Goal: Information Seeking & Learning: Understand process/instructions

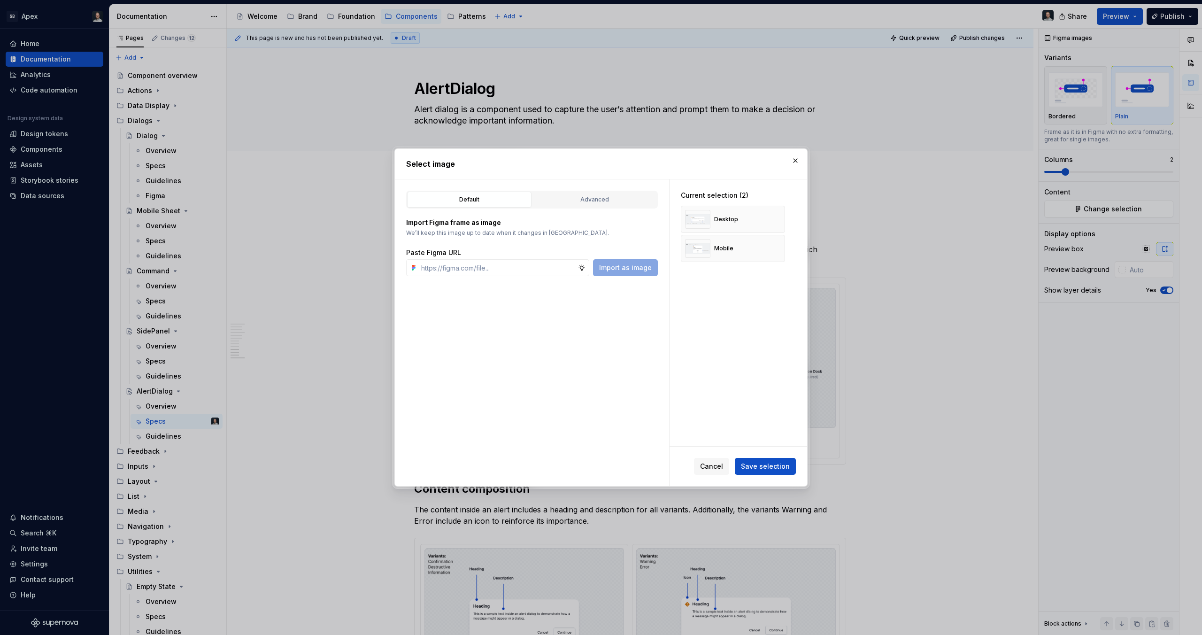
scroll to position [1527, 0]
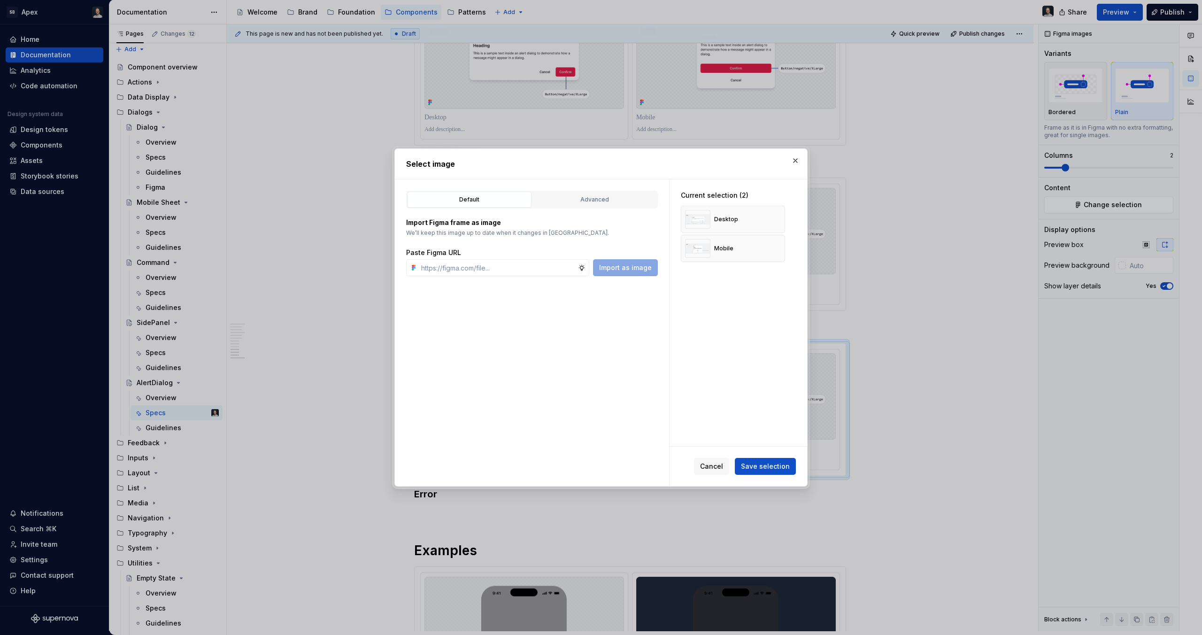
click at [771, 465] on span "Save selection" at bounding box center [765, 466] width 49 height 9
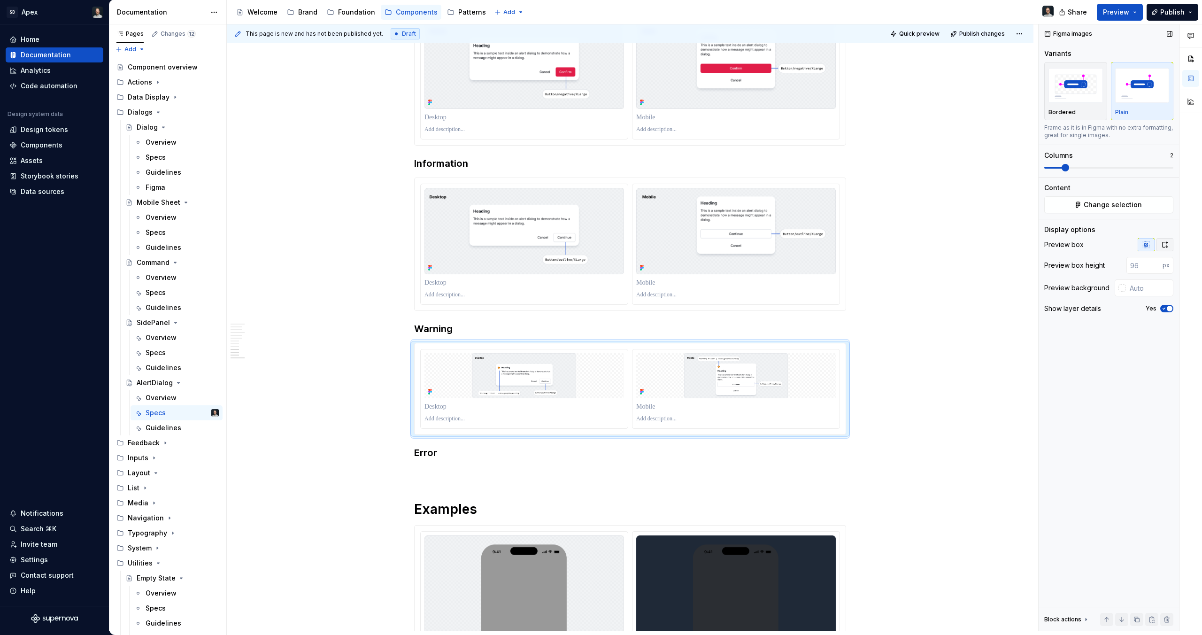
click at [1167, 244] on icon "button" at bounding box center [1165, 245] width 8 height 8
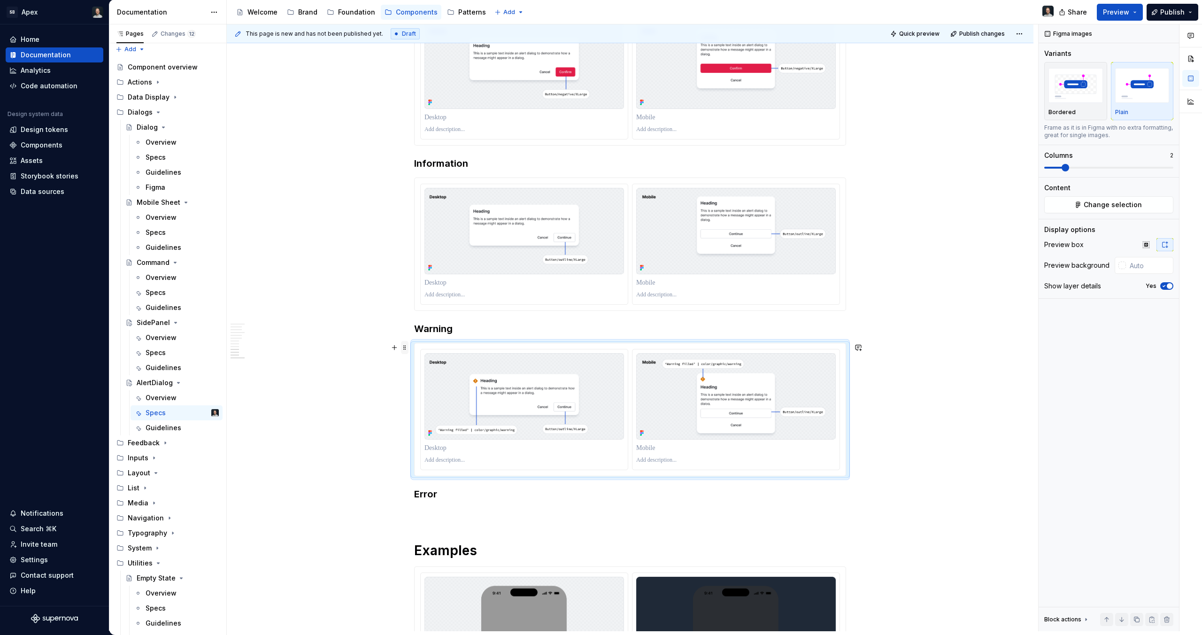
click at [404, 345] on span at bounding box center [405, 347] width 8 height 13
click at [410, 362] on icon at bounding box center [411, 362] width 8 height 8
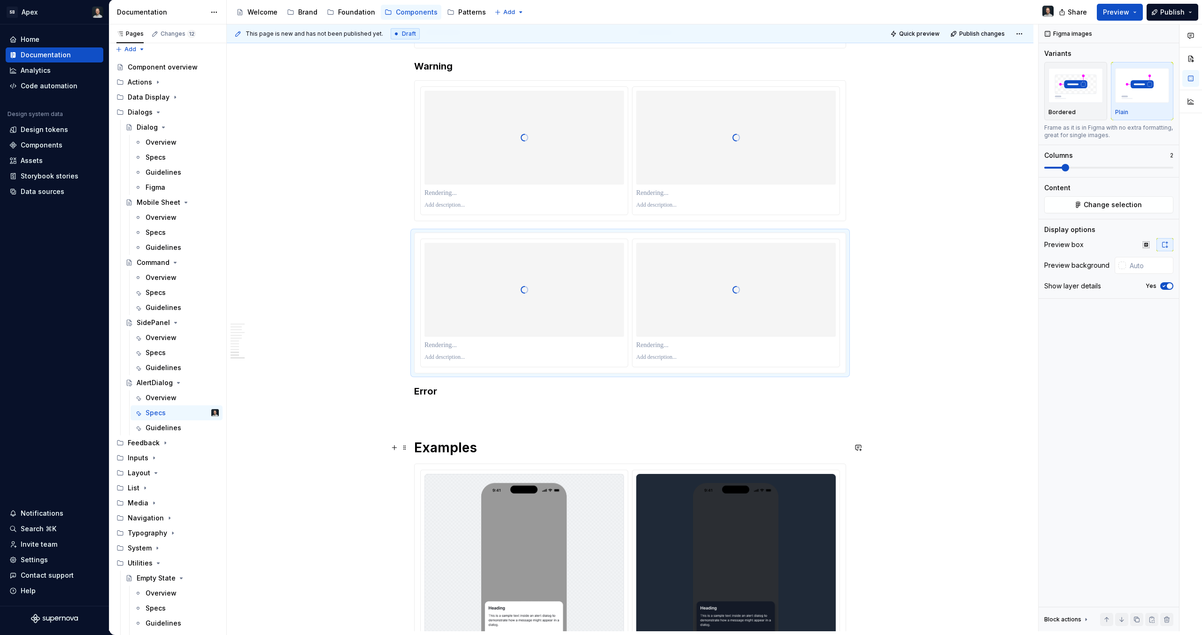
scroll to position [1821, 0]
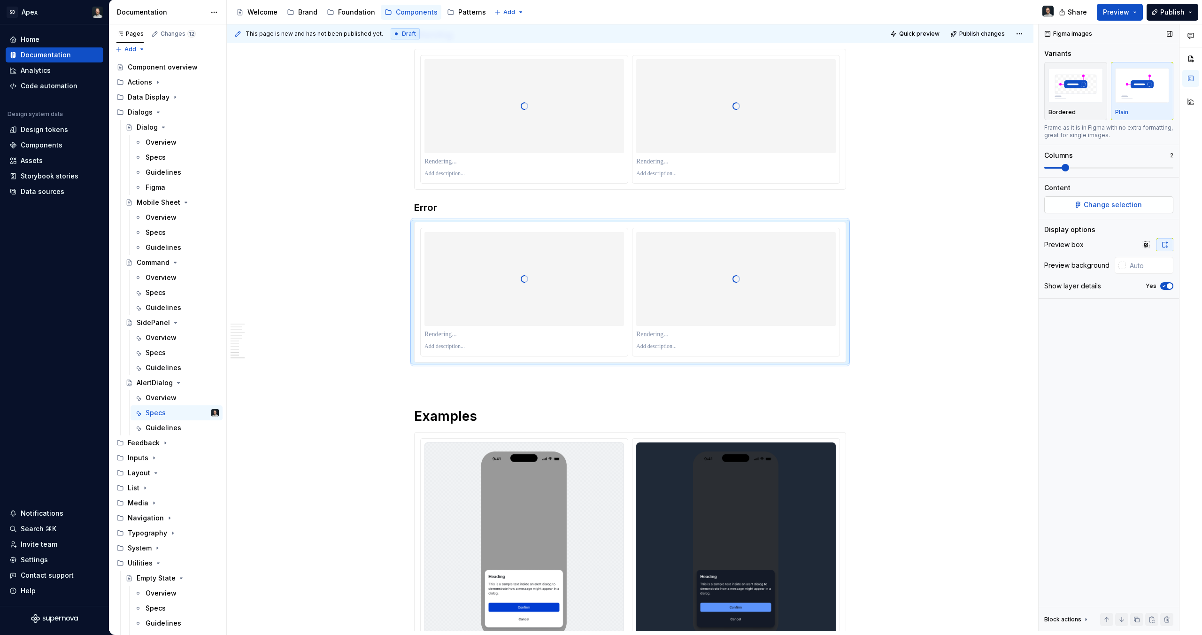
click at [1143, 201] on button "Change selection" at bounding box center [1108, 204] width 129 height 17
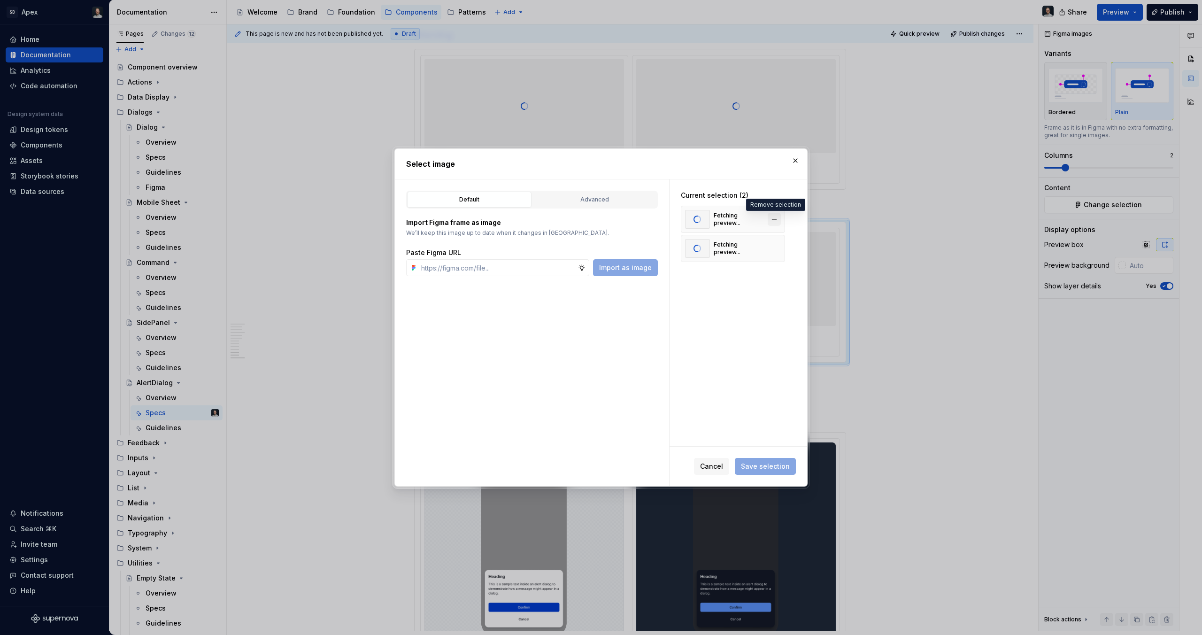
click at [773, 217] on button "button" at bounding box center [774, 219] width 13 height 13
type textarea "*"
click at [444, 268] on input "text" at bounding box center [497, 267] width 161 height 17
paste input "[URL][DOMAIN_NAME]"
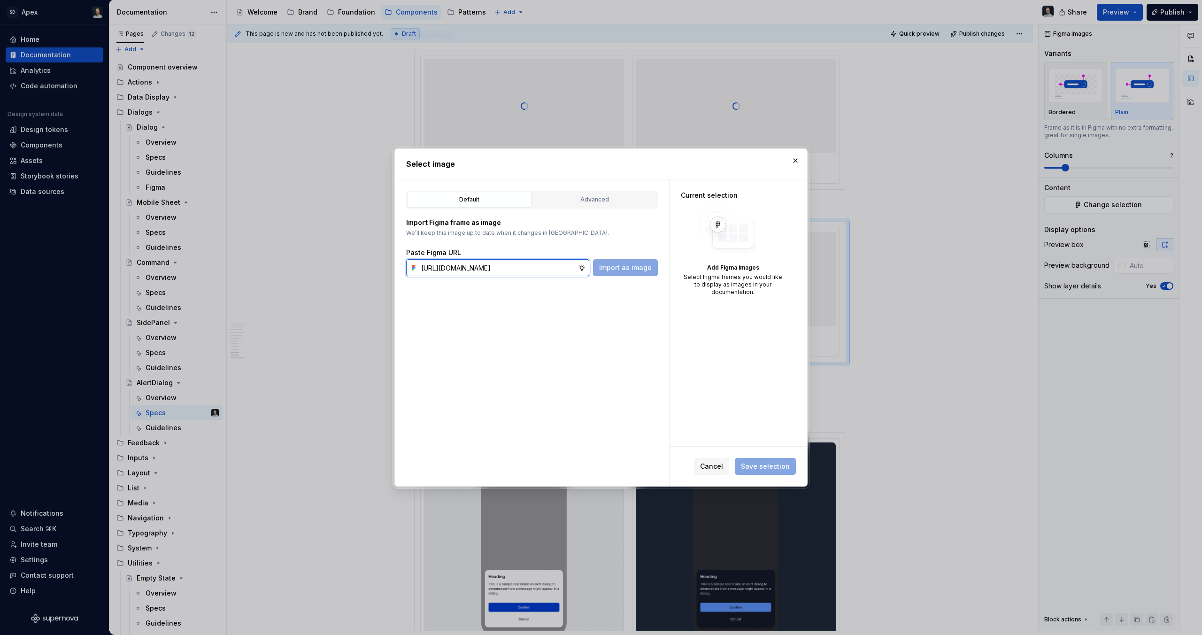
scroll to position [0, 273]
type input "[URL][DOMAIN_NAME]"
drag, startPoint x: 626, startPoint y: 267, endPoint x: 542, endPoint y: 294, distance: 87.5
click at [626, 266] on span "Import as image" at bounding box center [625, 267] width 53 height 9
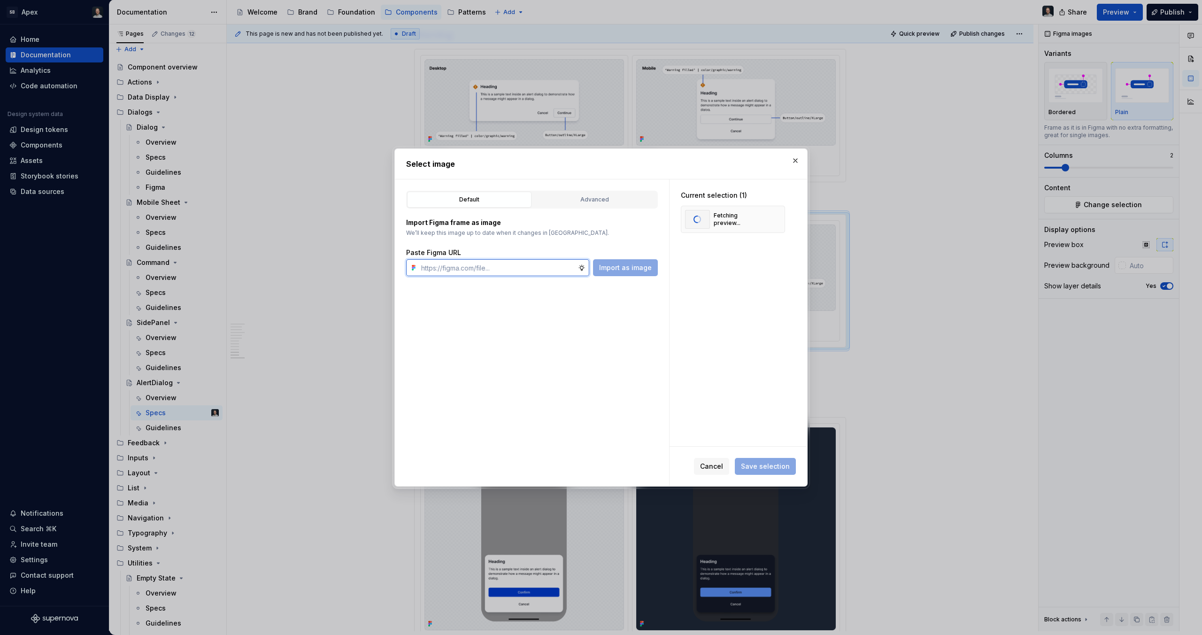
paste input "[URL][DOMAIN_NAME]"
type input "[URL][DOMAIN_NAME]"
click at [622, 264] on span "Import as image" at bounding box center [625, 267] width 53 height 9
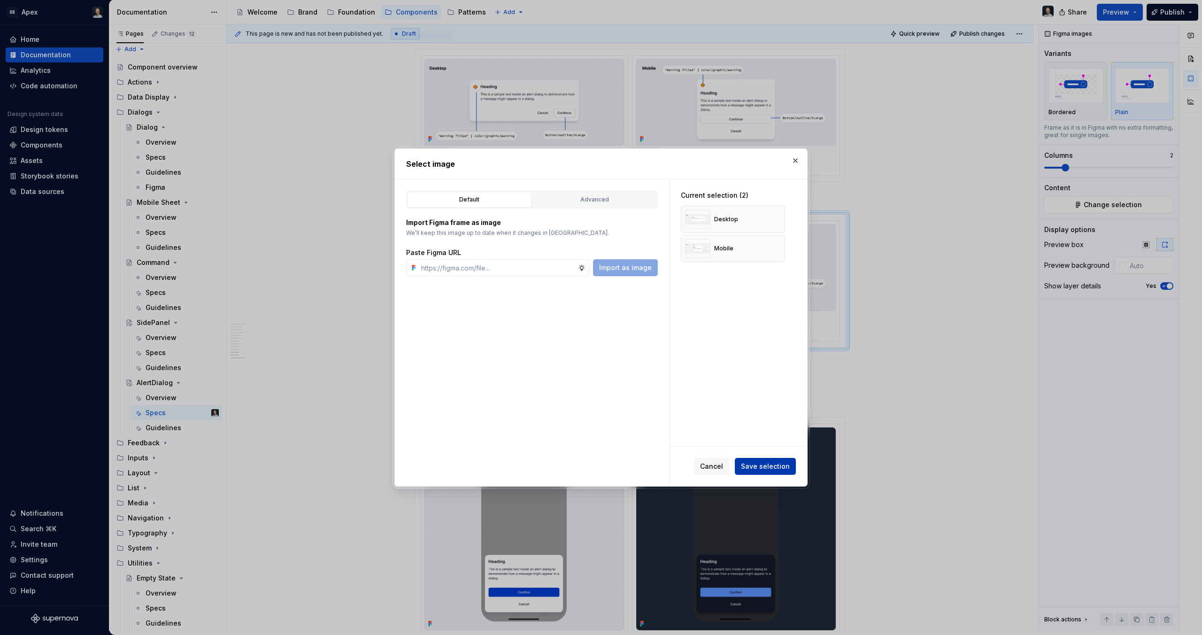
click at [786, 467] on span "Save selection" at bounding box center [765, 466] width 49 height 9
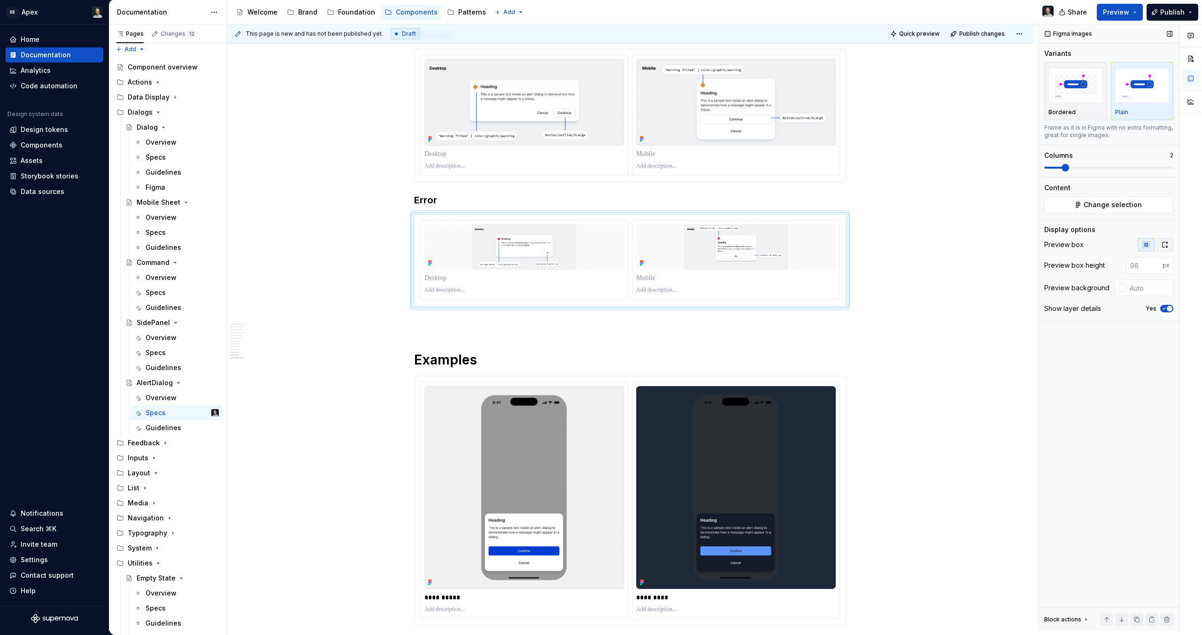
click at [1163, 245] on icon "button" at bounding box center [1165, 245] width 8 height 8
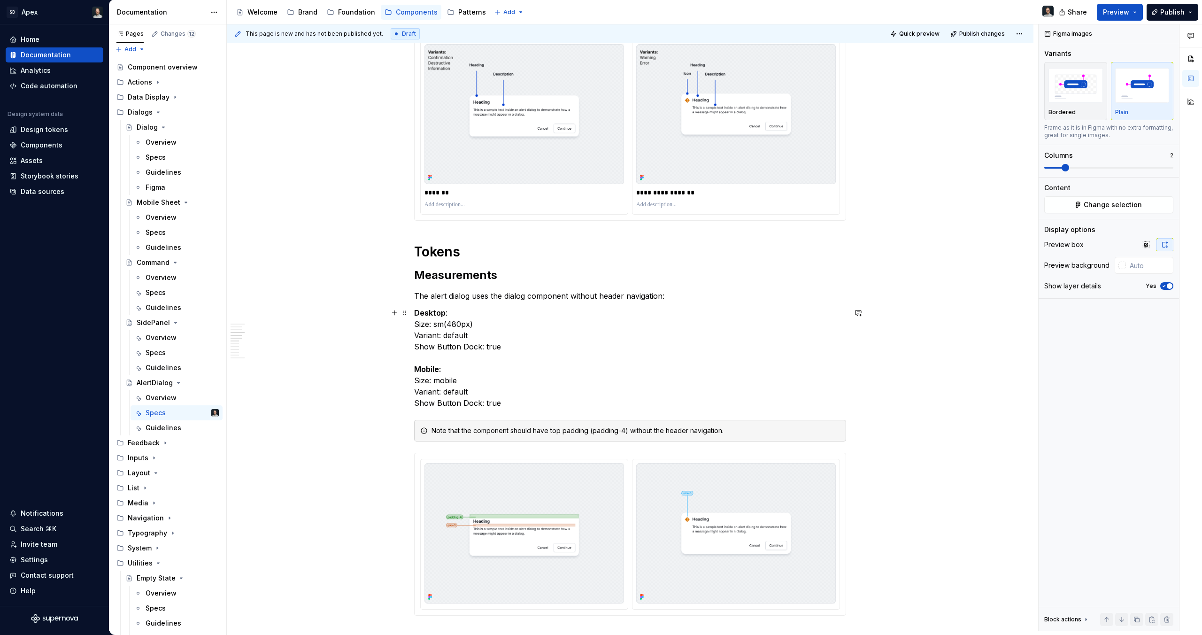
scroll to position [526, 0]
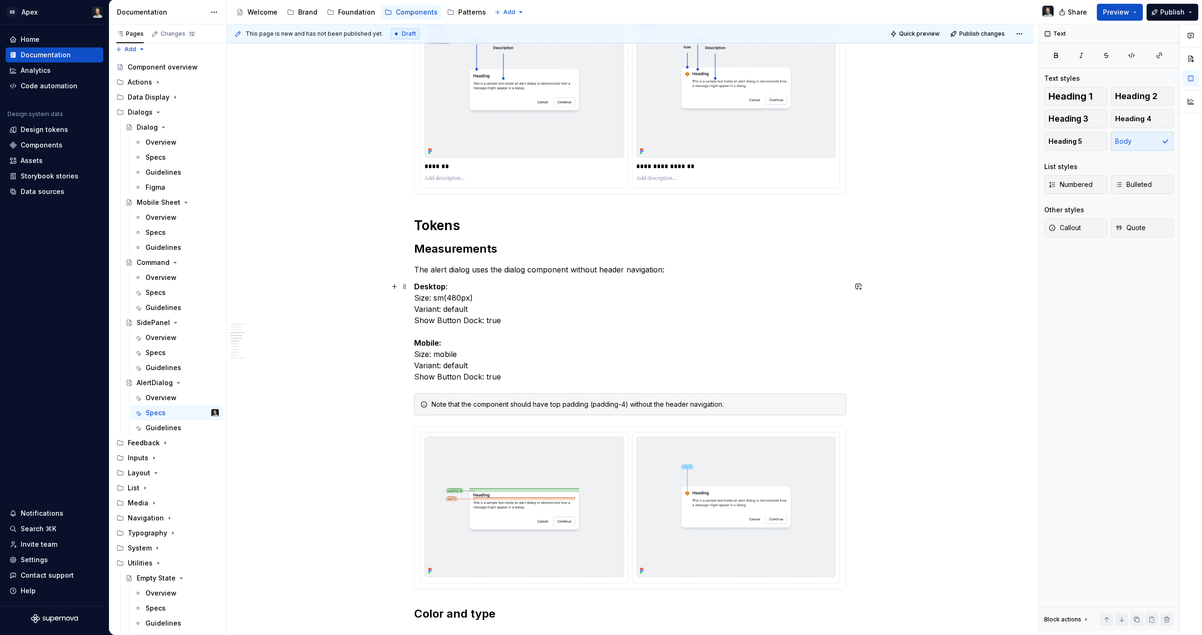
click at [462, 308] on p "Desktop : Size: sm(480px) Variant: default Show Button Dock: true Mobile: Size:…" at bounding box center [630, 331] width 432 height 101
click at [430, 302] on p "Desktop : Size: sm(480px) Variant: default Show Button Dock: true Mobile: Size:…" at bounding box center [630, 331] width 432 height 101
click at [447, 298] on p "Desktop : Size: sm(480px) Variant: default Show Button Dock: true Mobile: Size:…" at bounding box center [630, 331] width 432 height 101
drag, startPoint x: 433, startPoint y: 297, endPoint x: 491, endPoint y: 300, distance: 57.8
click at [491, 300] on p "Desktop : Size: sm(480px) Variant: default Show Button Dock: true Mobile: Size:…" at bounding box center [630, 331] width 432 height 101
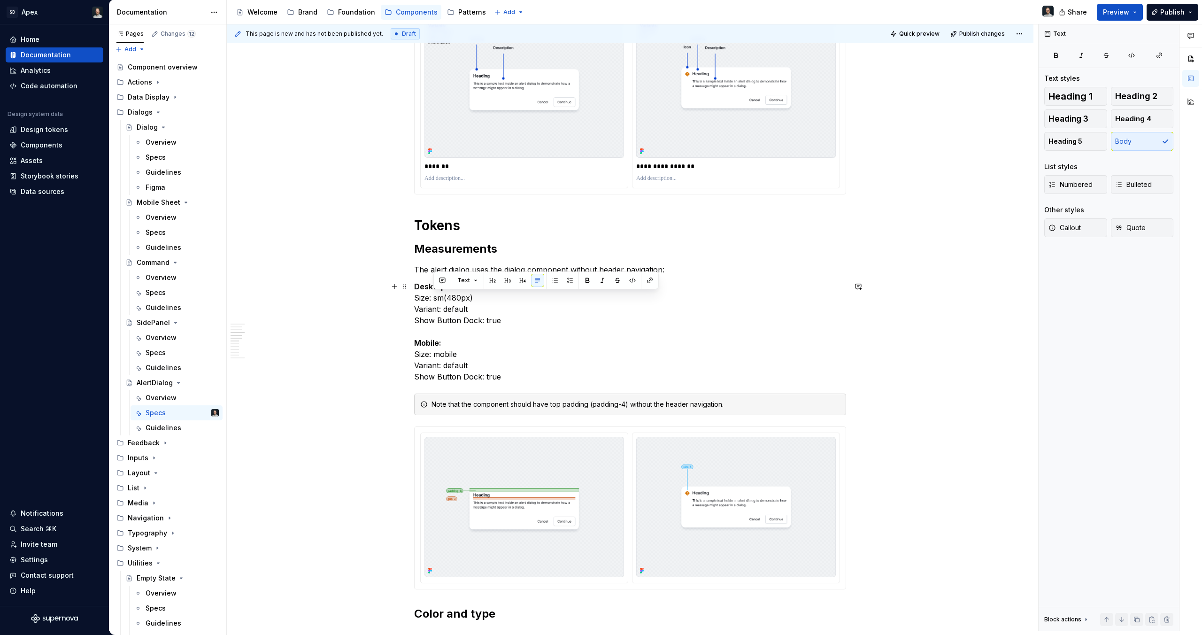
click at [452, 295] on p "Desktop : Size: sm(480px) Variant: default Show Button Dock: true Mobile: Size:…" at bounding box center [630, 331] width 432 height 101
click at [440, 297] on p "Desktop : Size: sm(480px) Variant: default Show Button Dock: true Mobile: Size:…" at bounding box center [630, 331] width 432 height 101
click at [464, 322] on p "Desktop : Size: sm(480px) Variant: default Show Button Dock: true Mobile: Size:…" at bounding box center [630, 331] width 432 height 101
click at [491, 321] on p "Desktop : Size: sm(480px) Variant: default Show Button Dock: true Mobile: Size:…" at bounding box center [630, 331] width 432 height 101
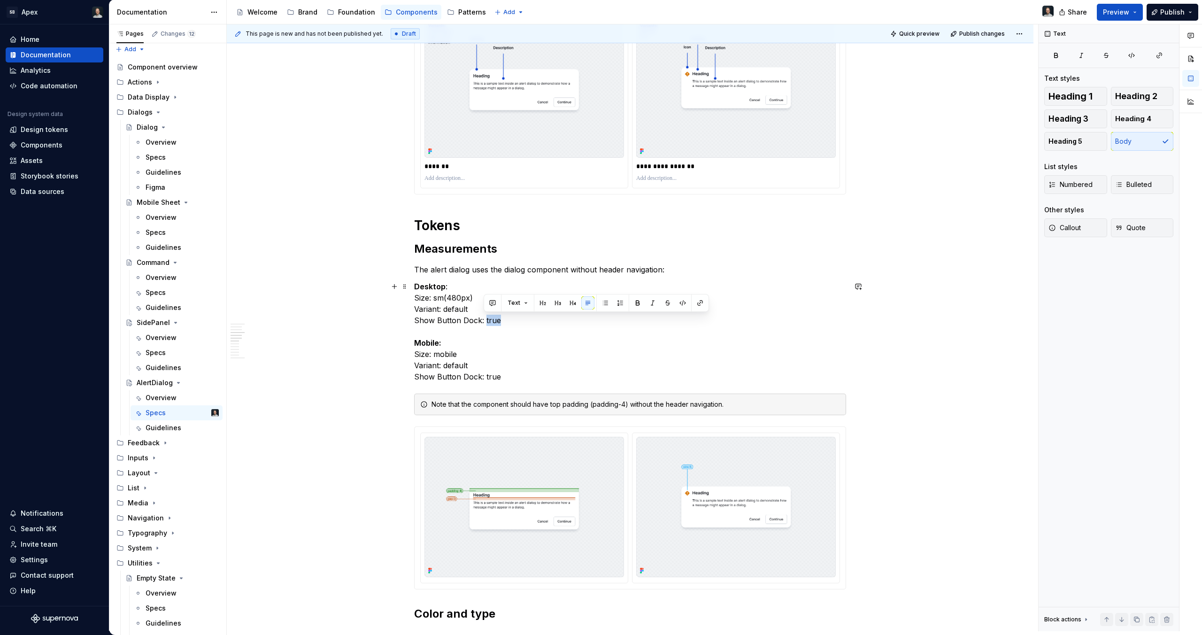
click at [491, 321] on p "Desktop : Size: sm(480px) Variant: default Show Button Dock: true Mobile: Size:…" at bounding box center [630, 331] width 432 height 101
click at [475, 326] on p "Desktop : Size: sm(480px) Variant: default Show Button Dock: true Mobile: Size:…" at bounding box center [630, 331] width 432 height 101
drag, startPoint x: 485, startPoint y: 375, endPoint x: 396, endPoint y: 354, distance: 91.1
click at [611, 340] on button "button" at bounding box center [613, 336] width 13 height 13
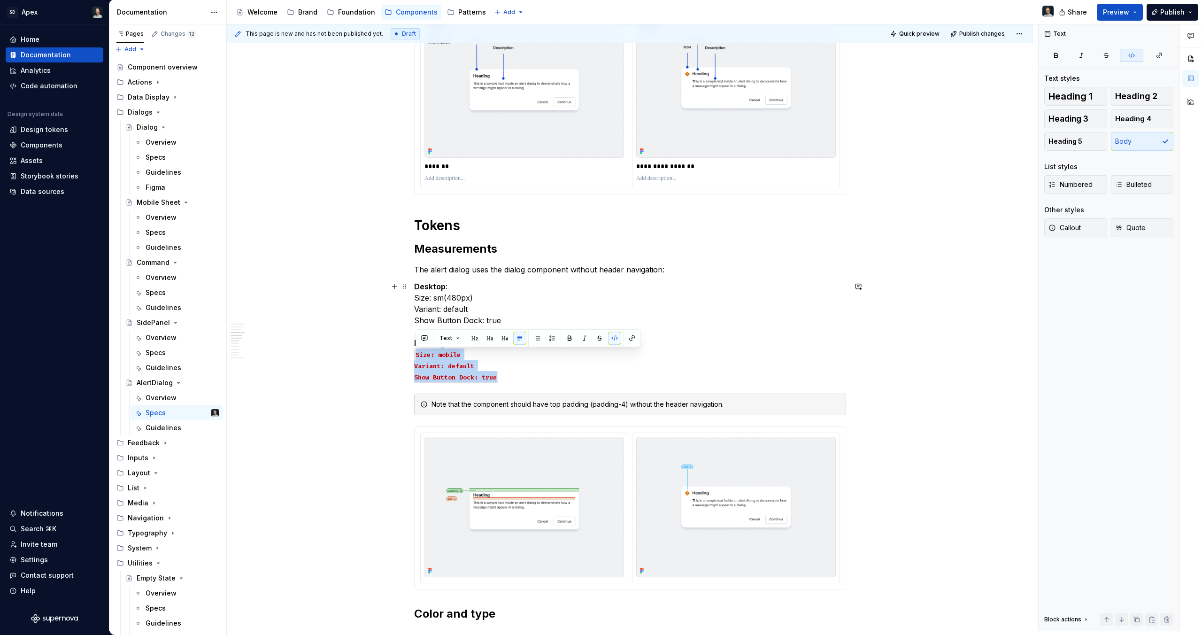
click at [586, 363] on p "Desktop : Size: sm(480px) Variant: default Show Button Dock: true Mobile: Size:…" at bounding box center [630, 331] width 432 height 101
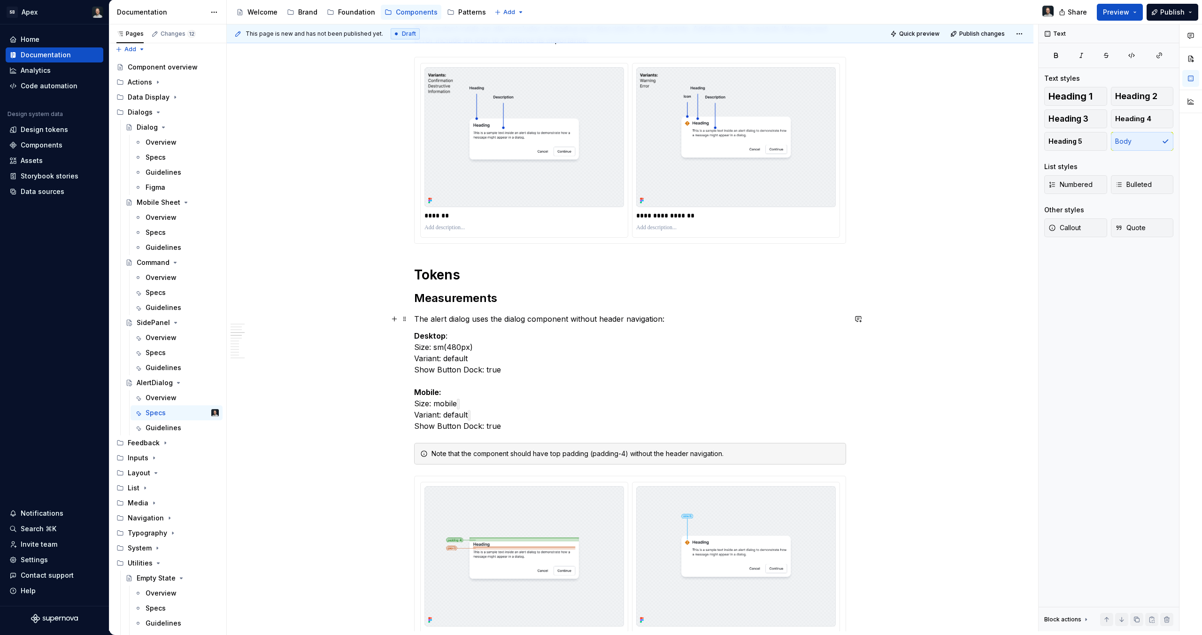
scroll to position [475, 0]
click at [622, 453] on div "Note that the component should have top padding (padding-4) without the header …" at bounding box center [636, 455] width 409 height 9
drag, startPoint x: 625, startPoint y: 454, endPoint x: 590, endPoint y: 454, distance: 34.3
click at [590, 454] on div "Note that the component should have top padding (padding-4) without the header …" at bounding box center [636, 455] width 409 height 9
click at [628, 456] on div "Note that the component should have top padding (padding-4) without the header …" at bounding box center [636, 455] width 409 height 9
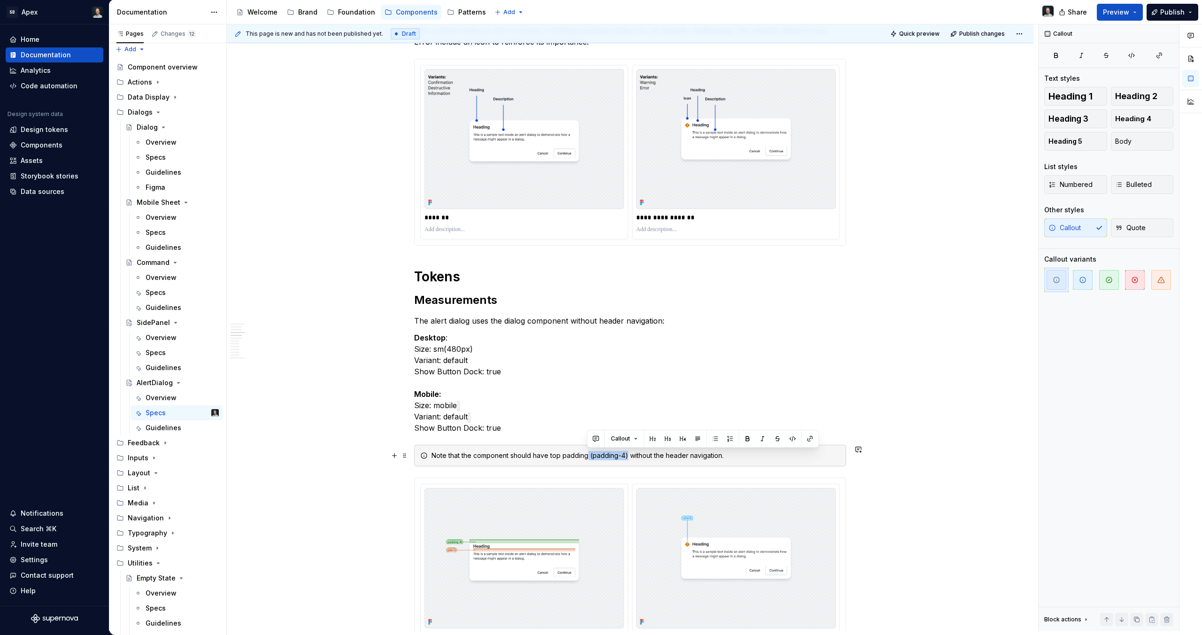
drag, startPoint x: 626, startPoint y: 455, endPoint x: 597, endPoint y: 456, distance: 28.2
click at [587, 456] on div "Note that the component should have top padding (padding-4) without the header …" at bounding box center [636, 455] width 409 height 9
click at [598, 455] on div "Note that the component should have top padding (padding-4) without the header …" at bounding box center [636, 455] width 409 height 9
drag, startPoint x: 590, startPoint y: 456, endPoint x: 624, endPoint y: 458, distance: 33.4
click at [624, 458] on div "Note that the component should have top padding (padding-4) without the header …" at bounding box center [636, 455] width 409 height 9
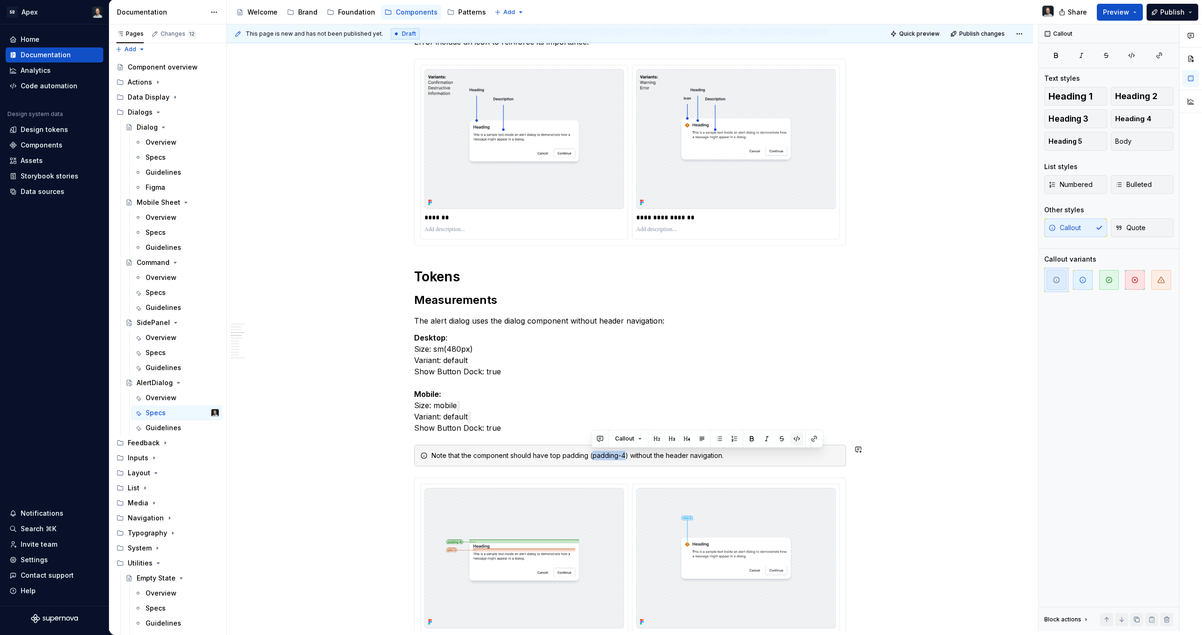
click at [796, 441] on button "button" at bounding box center [796, 438] width 13 height 13
click at [598, 387] on p "Desktop : Size: sm(480px) Variant: default Show Button Dock: true Mobile: Size:…" at bounding box center [630, 382] width 432 height 101
drag, startPoint x: 504, startPoint y: 404, endPoint x: 494, endPoint y: 404, distance: 10.3
click at [504, 404] on p "Desktop : Size: sm(480px) Variant: default Show Button Dock: true Mobile: Size:…" at bounding box center [630, 382] width 432 height 101
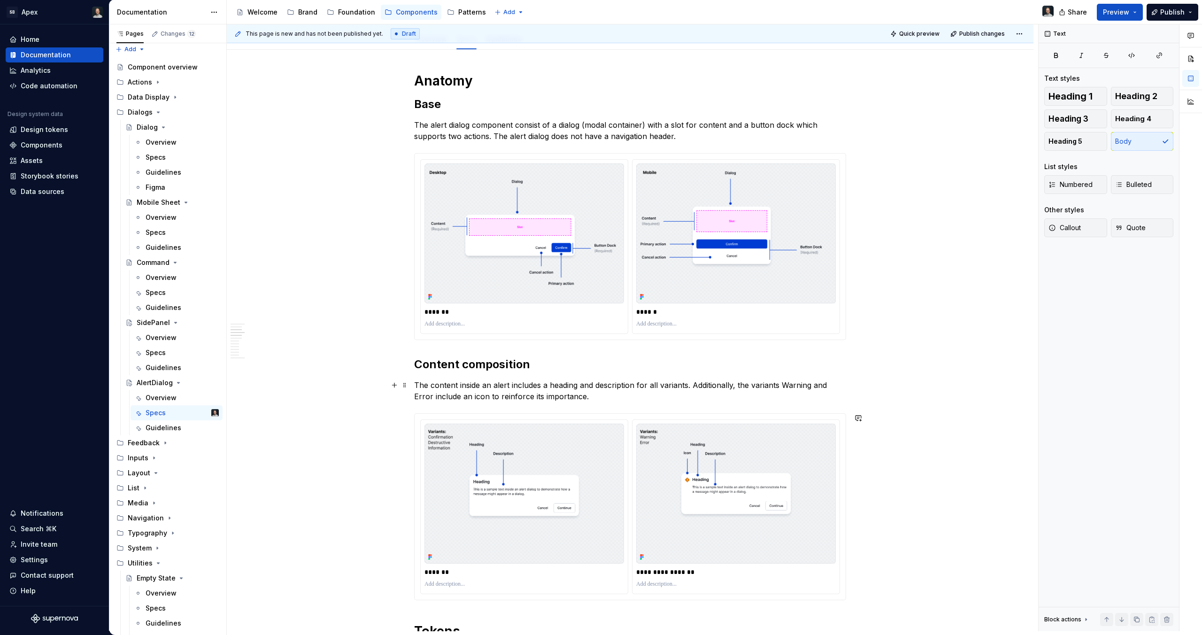
scroll to position [3, 0]
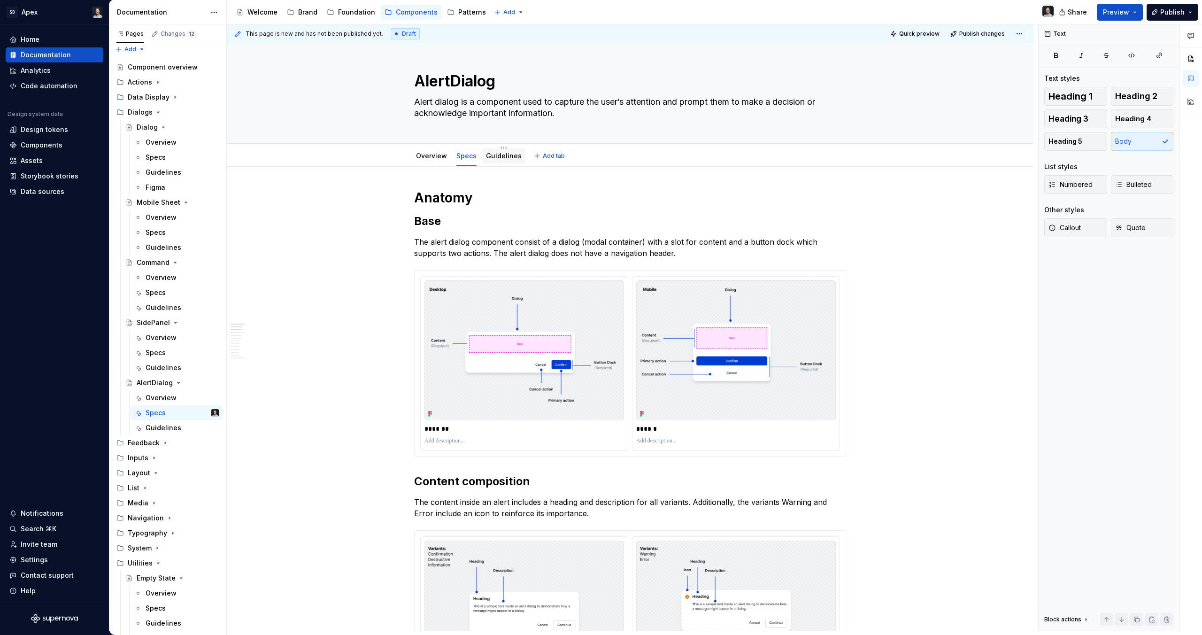
click at [490, 155] on link "Guidelines" at bounding box center [504, 156] width 36 height 8
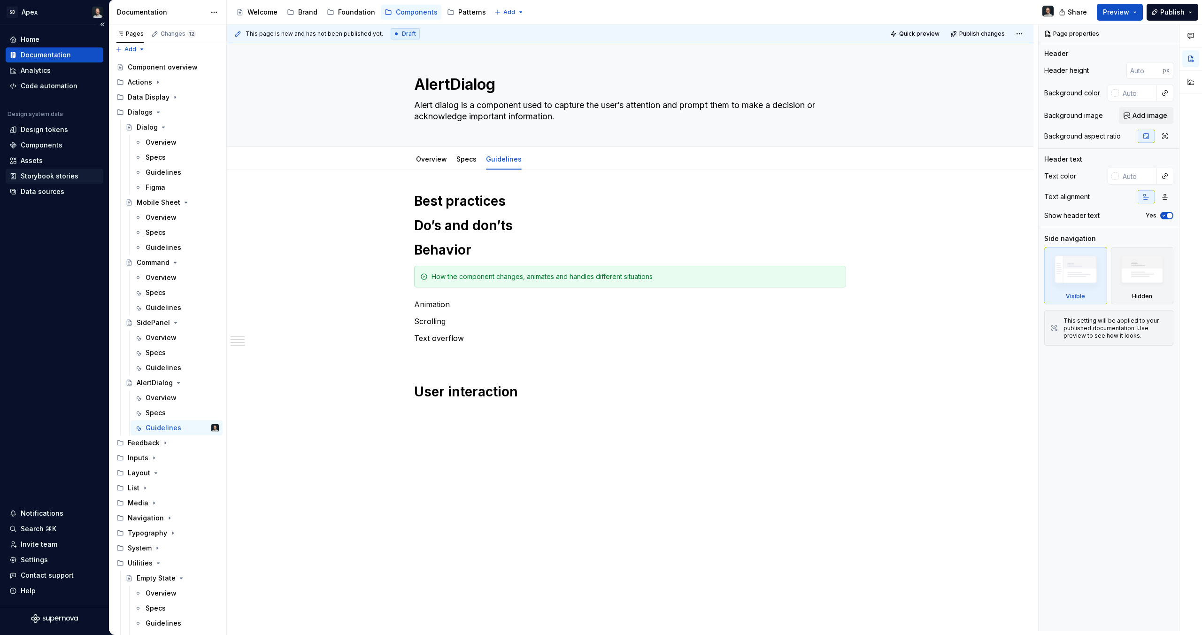
type textarea "*"
click at [512, 205] on h1 "Best practices" at bounding box center [630, 201] width 432 height 17
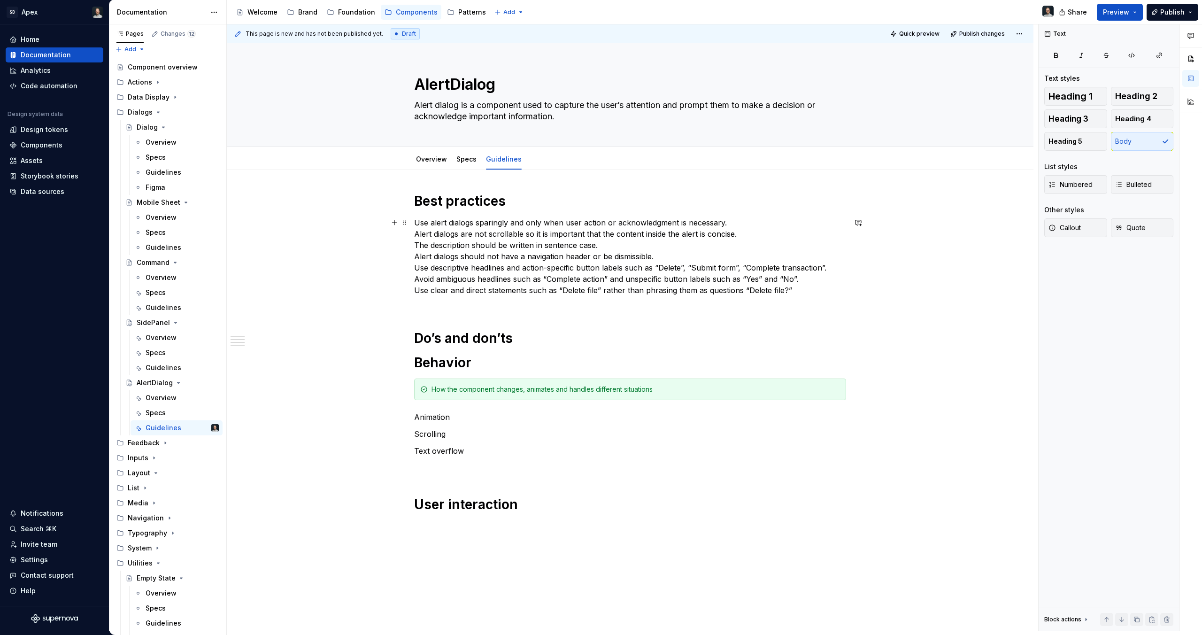
click at [409, 220] on div "Best practices Use alert dialogs sparingly and only when user action or acknowl…" at bounding box center [630, 452] width 807 height 564
click at [1132, 184] on span "Bulleted" at bounding box center [1133, 184] width 37 height 9
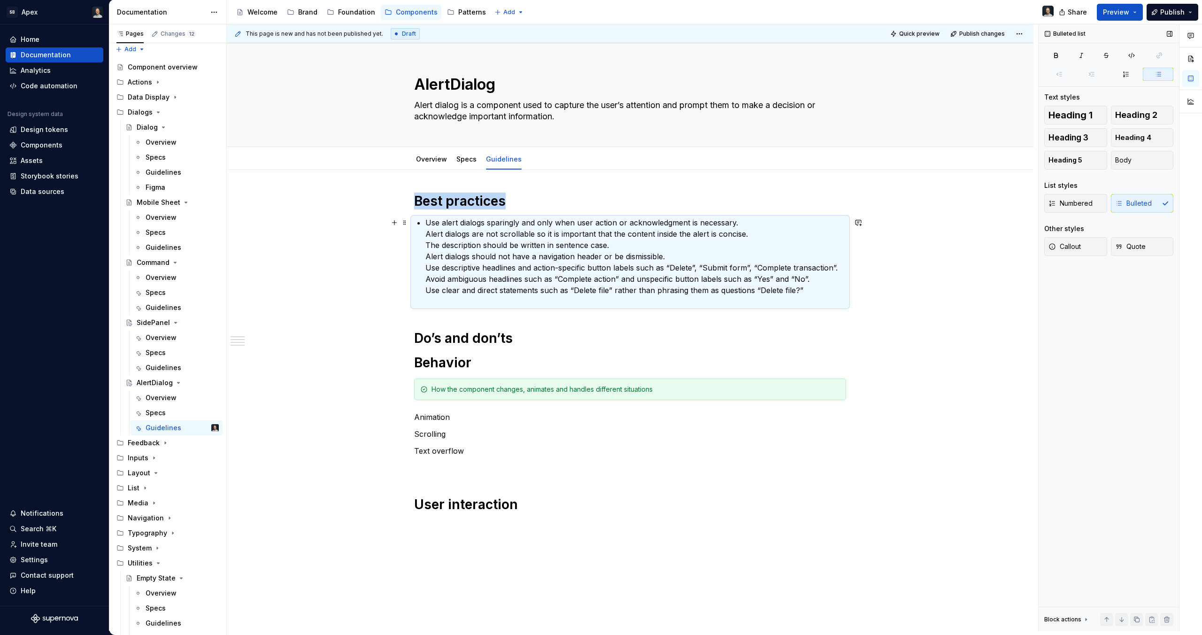
click at [478, 227] on p "Use alert dialogs sparingly and only when user action or acknowledgment is nece…" at bounding box center [635, 262] width 421 height 90
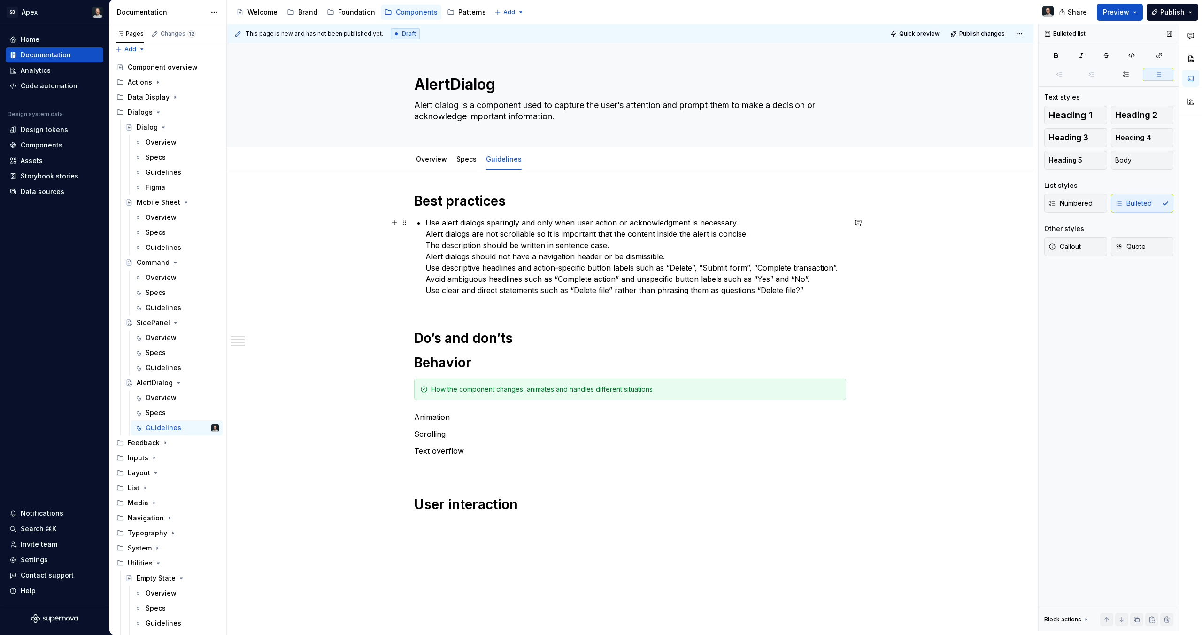
click at [424, 234] on div "Best practices Use alert dialogs sparingly and only when user action or acknowl…" at bounding box center [630, 362] width 432 height 339
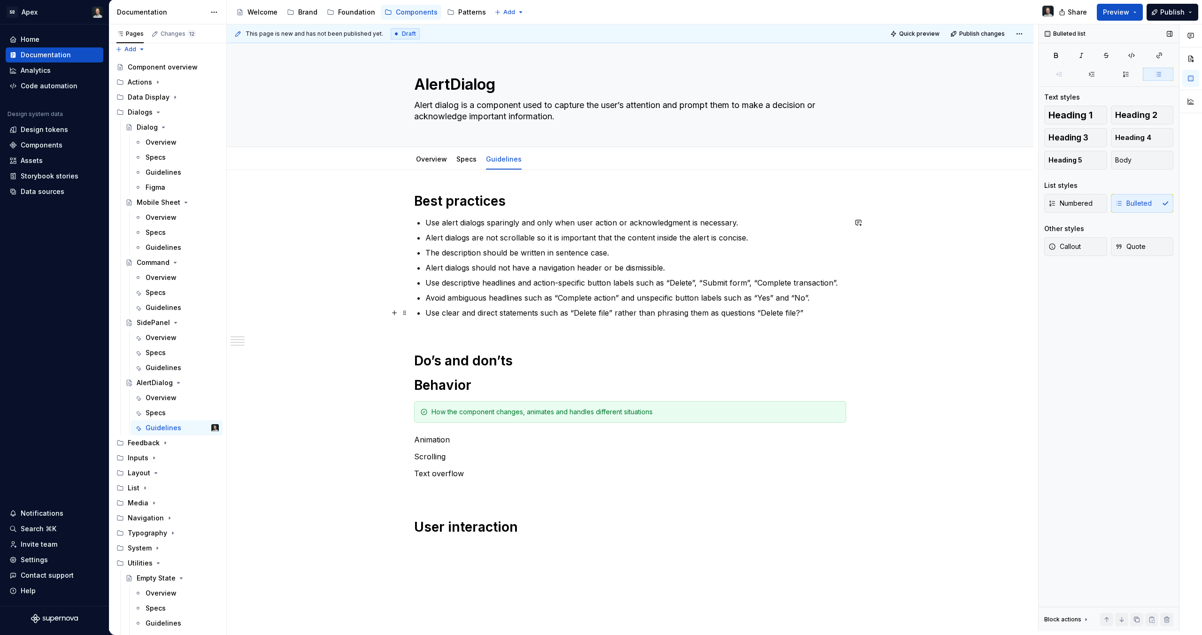
click at [581, 312] on p "Use clear and direct statements such as “Delete file” rather than phrasing them…" at bounding box center [635, 318] width 421 height 23
click at [596, 320] on p "Use clear and direct statements such as “Delete file” rather than phrasing them…" at bounding box center [635, 318] width 421 height 23
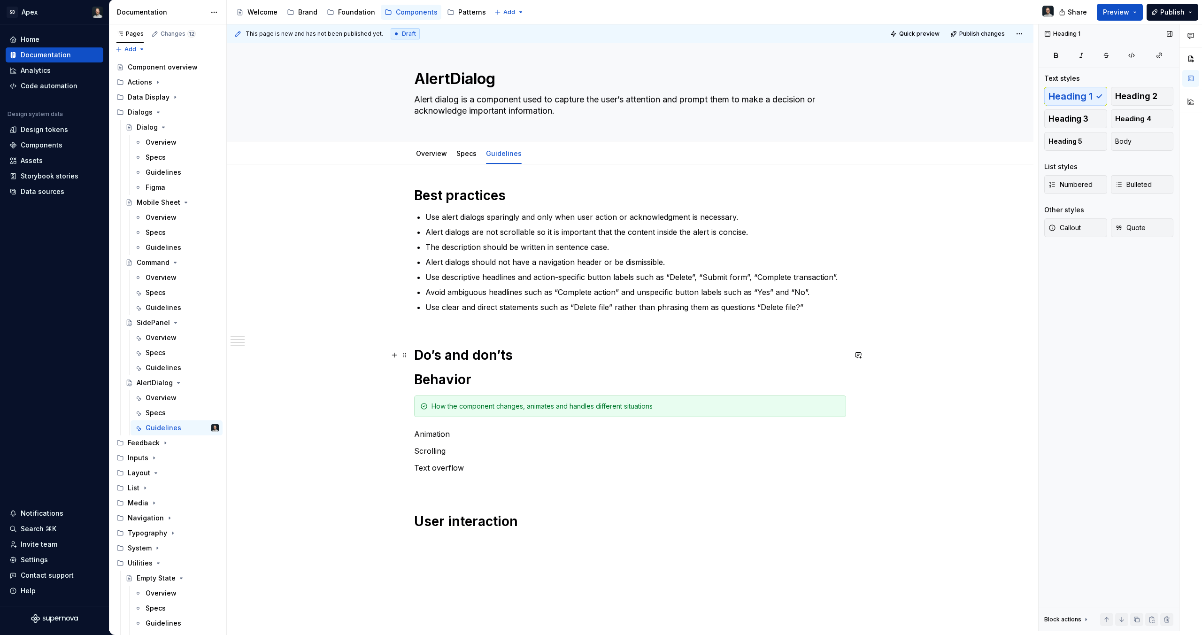
click at [527, 362] on h1 "Do’s and don’ts" at bounding box center [630, 355] width 432 height 17
click at [525, 351] on h1 "Do’s and don’ts" at bounding box center [630, 355] width 432 height 17
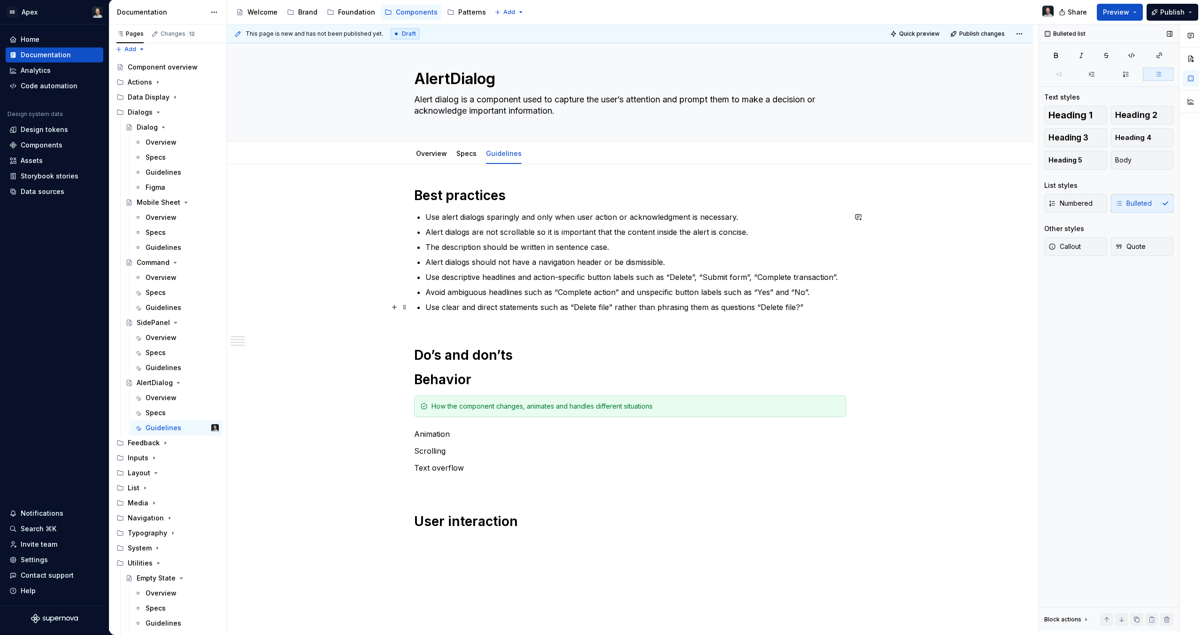
click at [797, 303] on p "Use clear and direct statements such as “Delete file” rather than phrasing them…" at bounding box center [635, 312] width 421 height 23
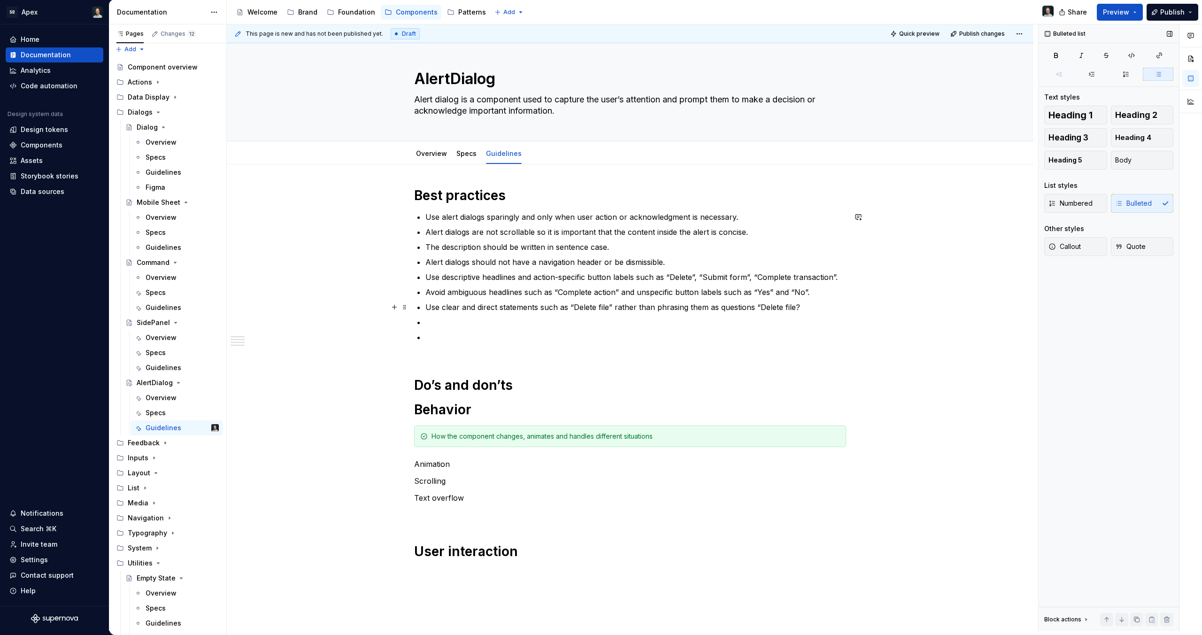
click at [789, 311] on p "Use clear and direct statements such as “Delete file” rather than phrasing them…" at bounding box center [635, 306] width 421 height 11
click at [796, 307] on p "Use clear and direct statements such as “Delete file” rather than phrasing them…" at bounding box center [635, 306] width 421 height 11
click at [434, 363] on div "Best practices Use alert dialogs sparingly and only when user action or acknowl…" at bounding box center [630, 383] width 432 height 392
click at [424, 355] on div "Best practices Use alert dialogs sparingly and only when user action or acknowl…" at bounding box center [630, 383] width 432 height 392
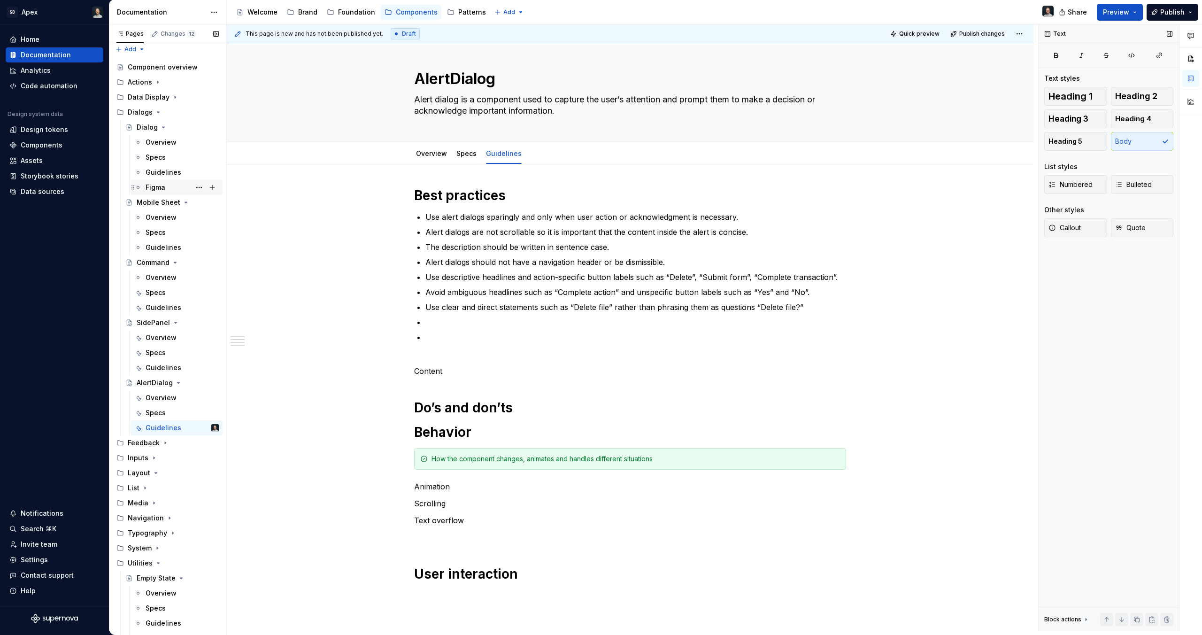
type textarea "*"
